Goal: Check status: Check status

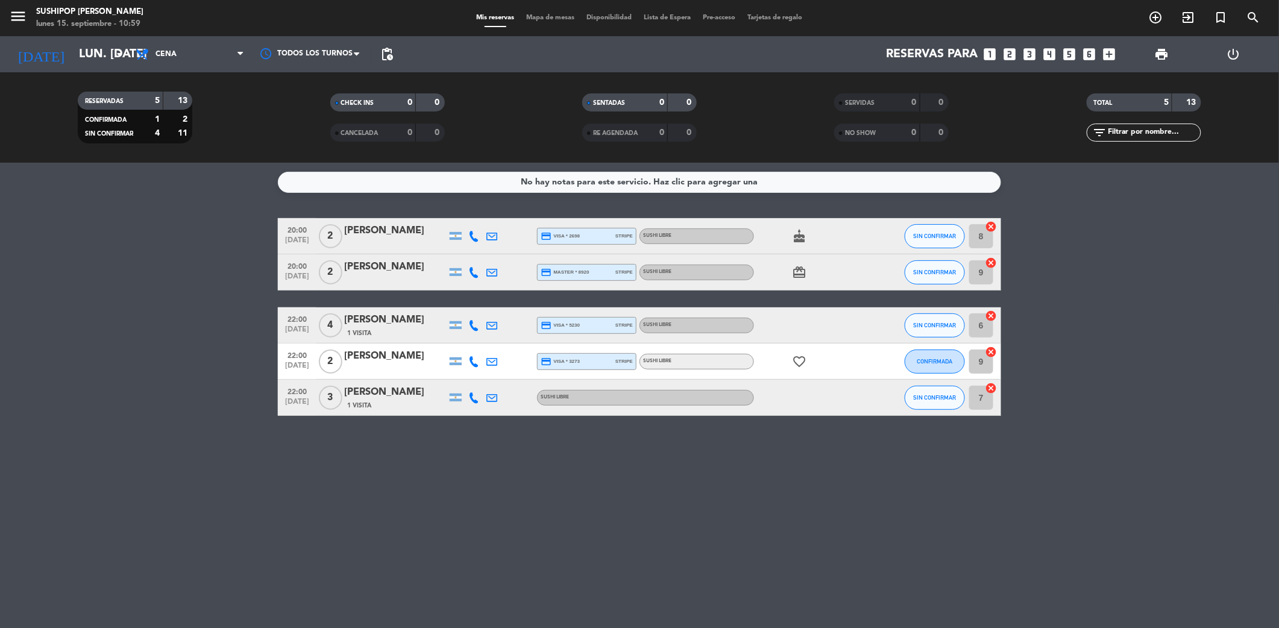
click at [798, 234] on icon "cake" at bounding box center [799, 236] width 14 height 14
click at [800, 272] on icon "card_giftcard" at bounding box center [799, 272] width 14 height 14
click at [797, 358] on icon "favorite_border" at bounding box center [799, 361] width 14 height 14
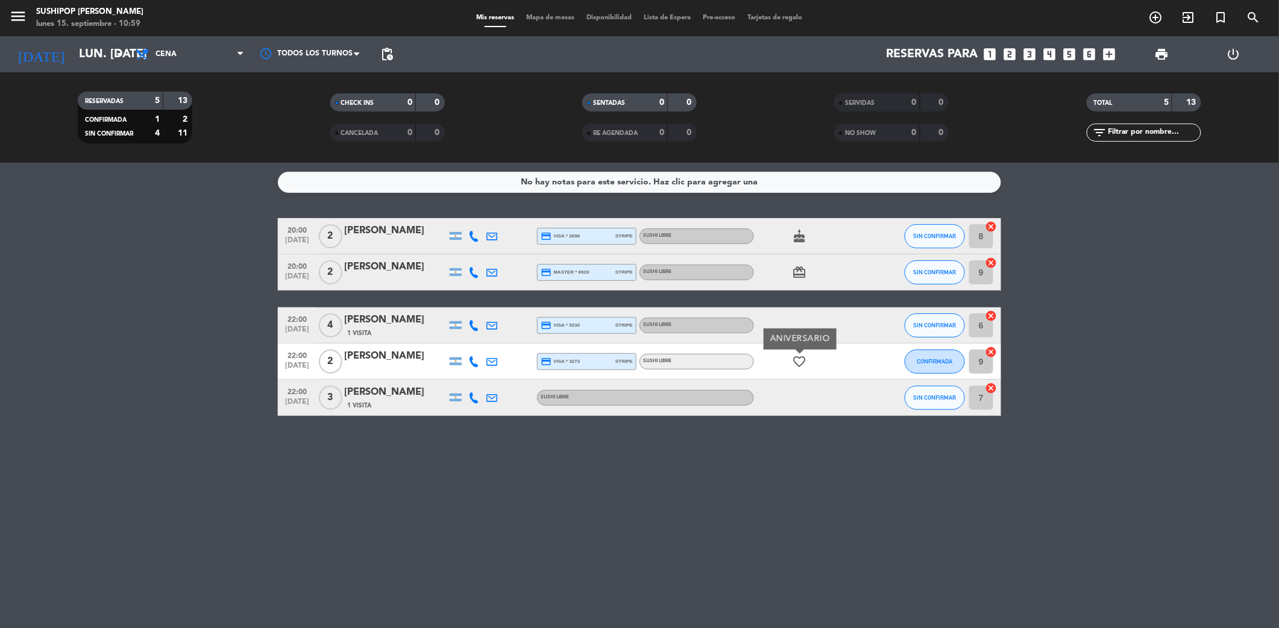
click at [797, 358] on icon "favorite_border" at bounding box center [799, 361] width 14 height 14
click at [239, 285] on bookings-row "20:00 sep. 15 2 Ana Carla Castorina credit_card visa * 2698 stripe SUSHI LIBRE …" at bounding box center [639, 317] width 1279 height 198
click at [492, 326] on icon at bounding box center [491, 325] width 11 height 11
click at [487, 358] on icon at bounding box center [491, 361] width 11 height 11
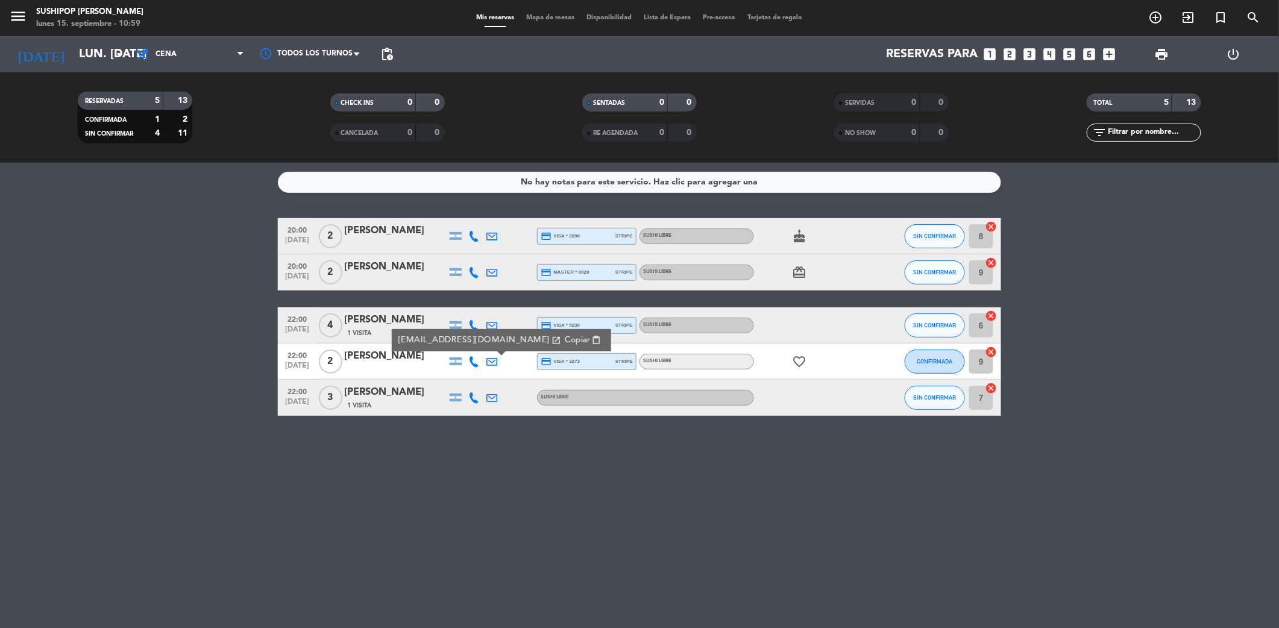
click at [244, 379] on bookings-row "20:00 [DATE] 2 [PERSON_NAME] credit_card visa * 2698 stripe SUSHI LIBRE cake SI…" at bounding box center [639, 317] width 1279 height 198
